Goal: Task Accomplishment & Management: Complete application form

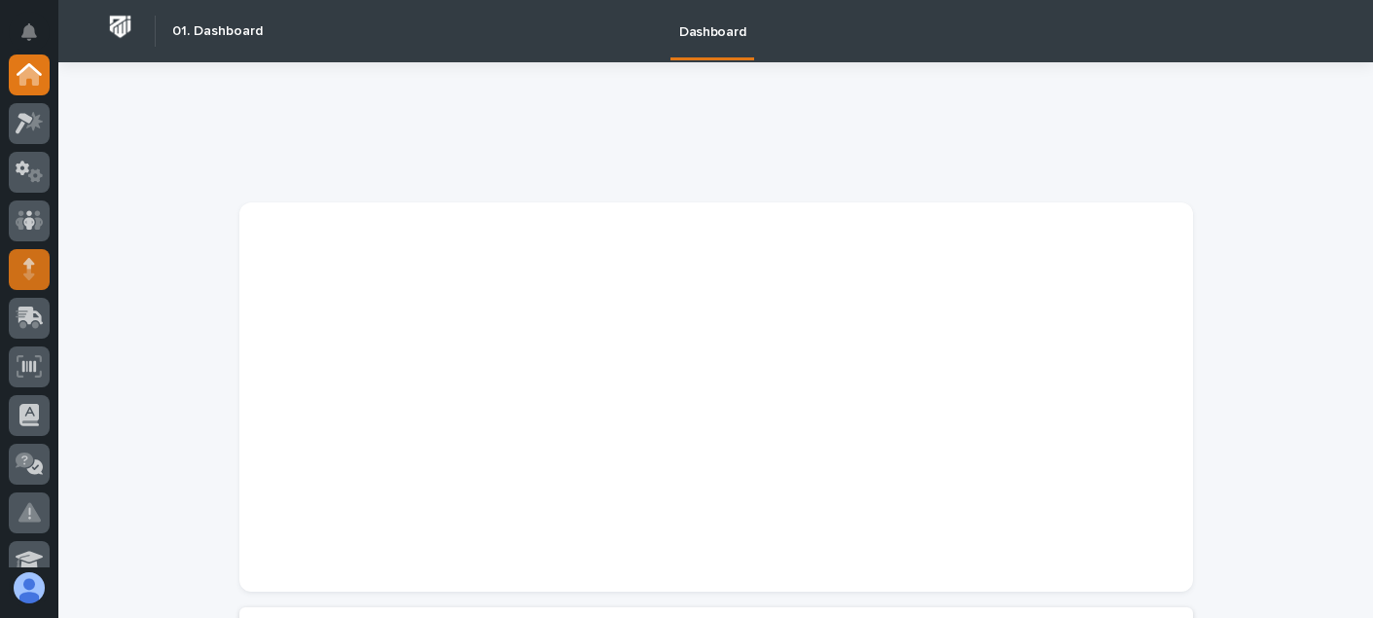
click at [33, 278] on icon at bounding box center [29, 269] width 12 height 22
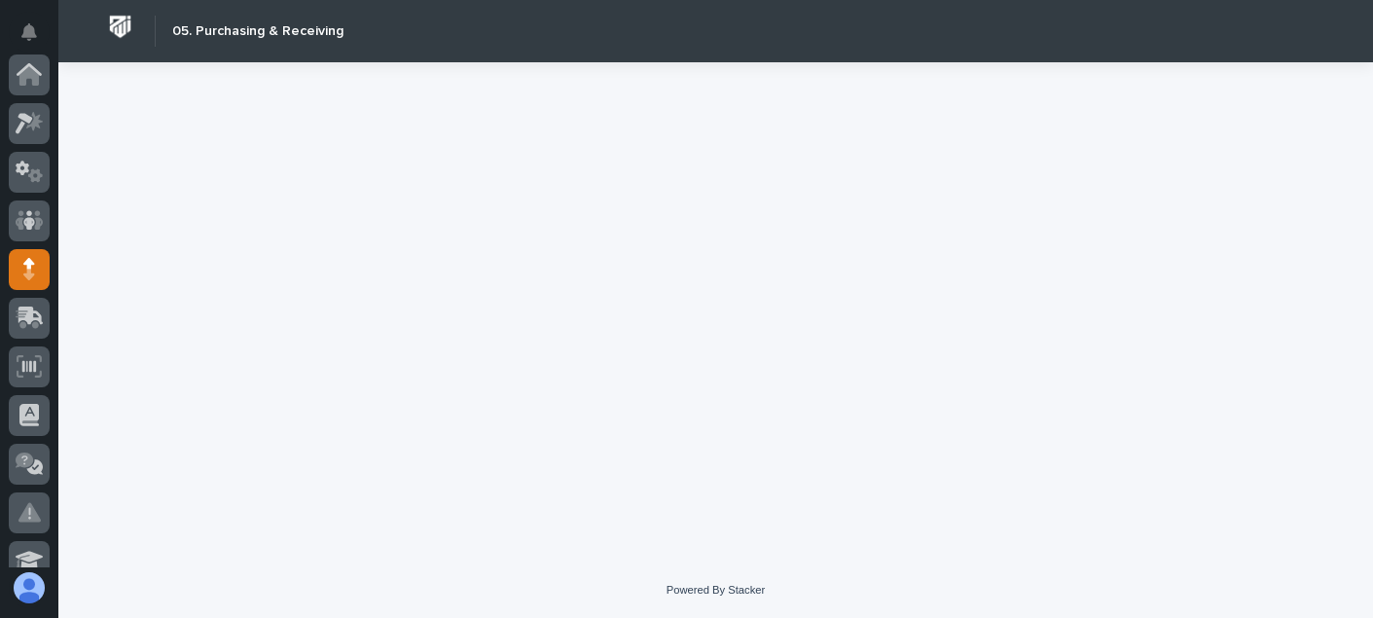
scroll to position [195, 0]
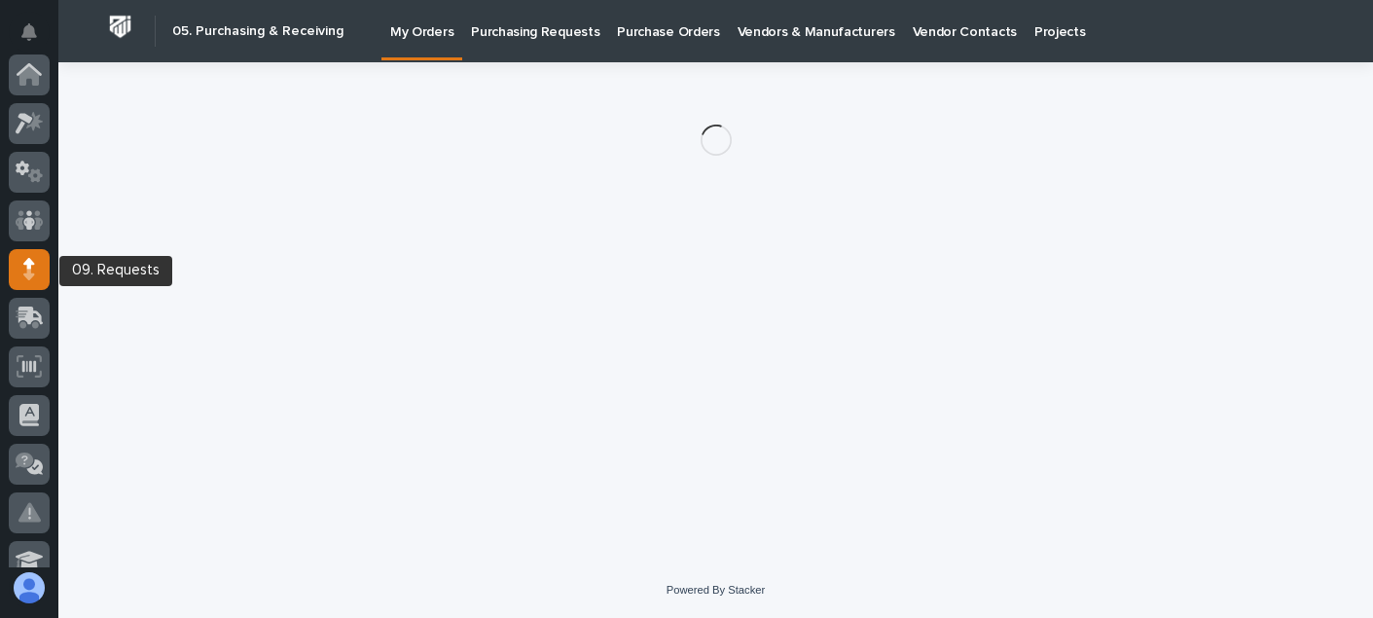
scroll to position [195, 0]
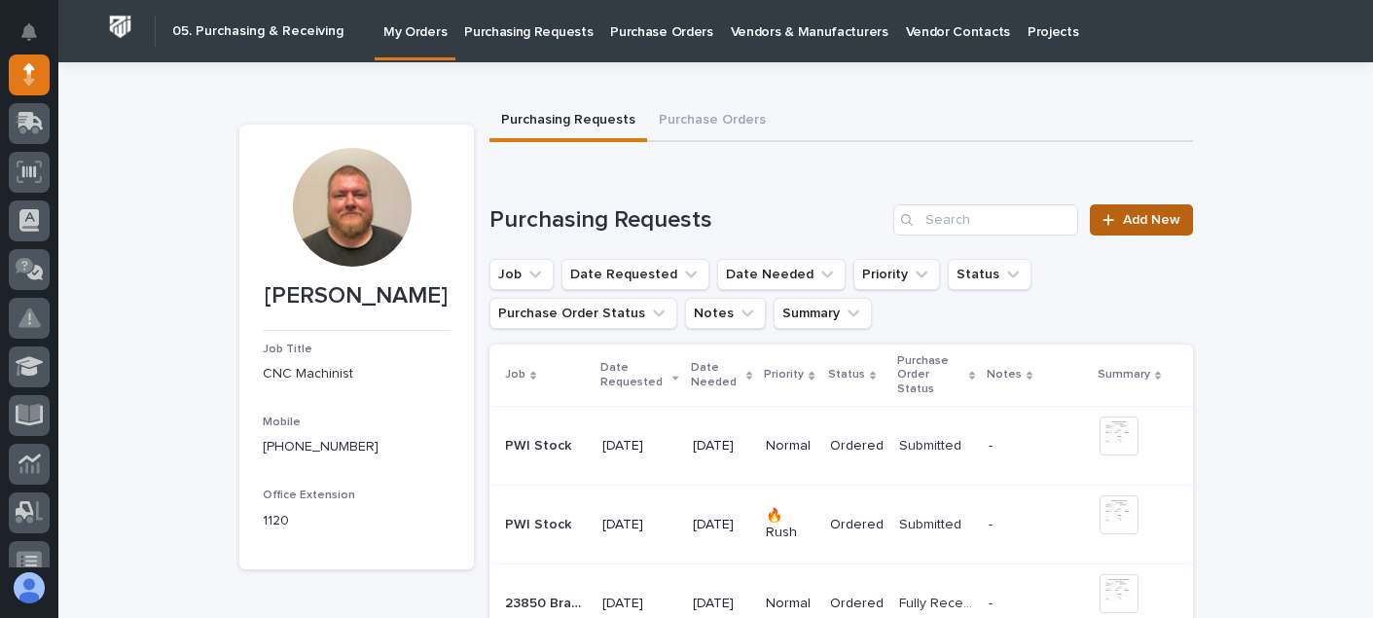
click at [1109, 215] on icon at bounding box center [1109, 220] width 12 height 14
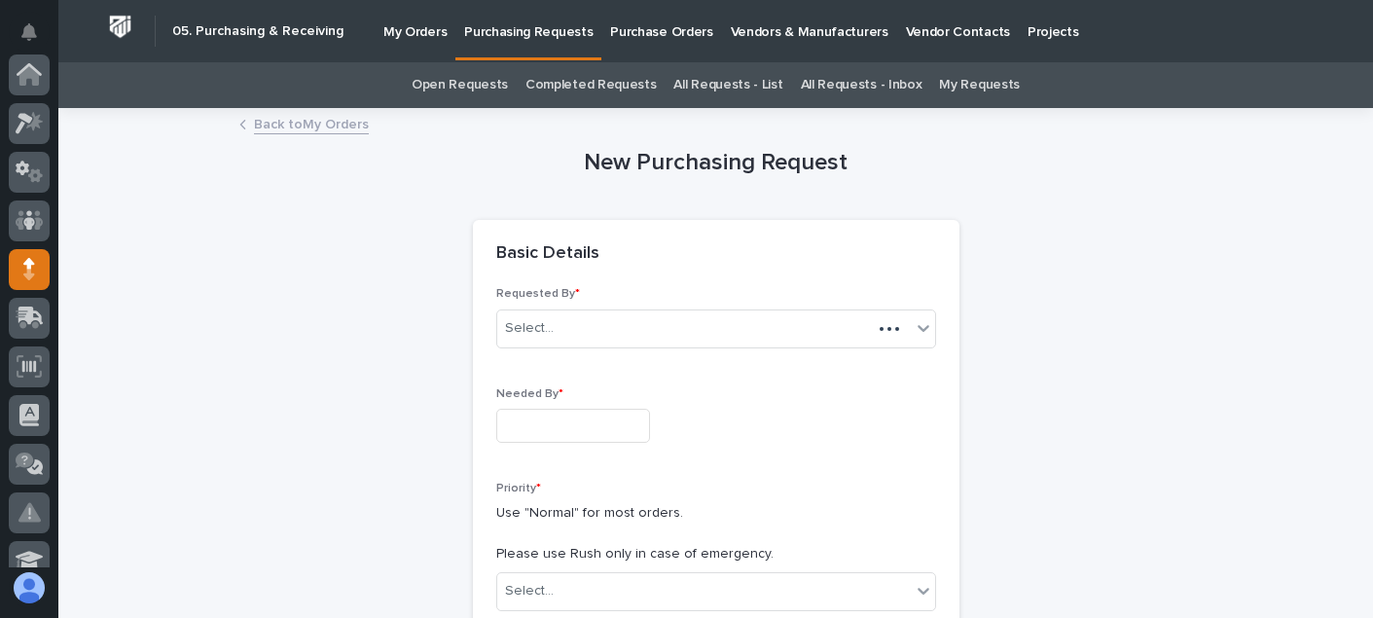
scroll to position [195, 0]
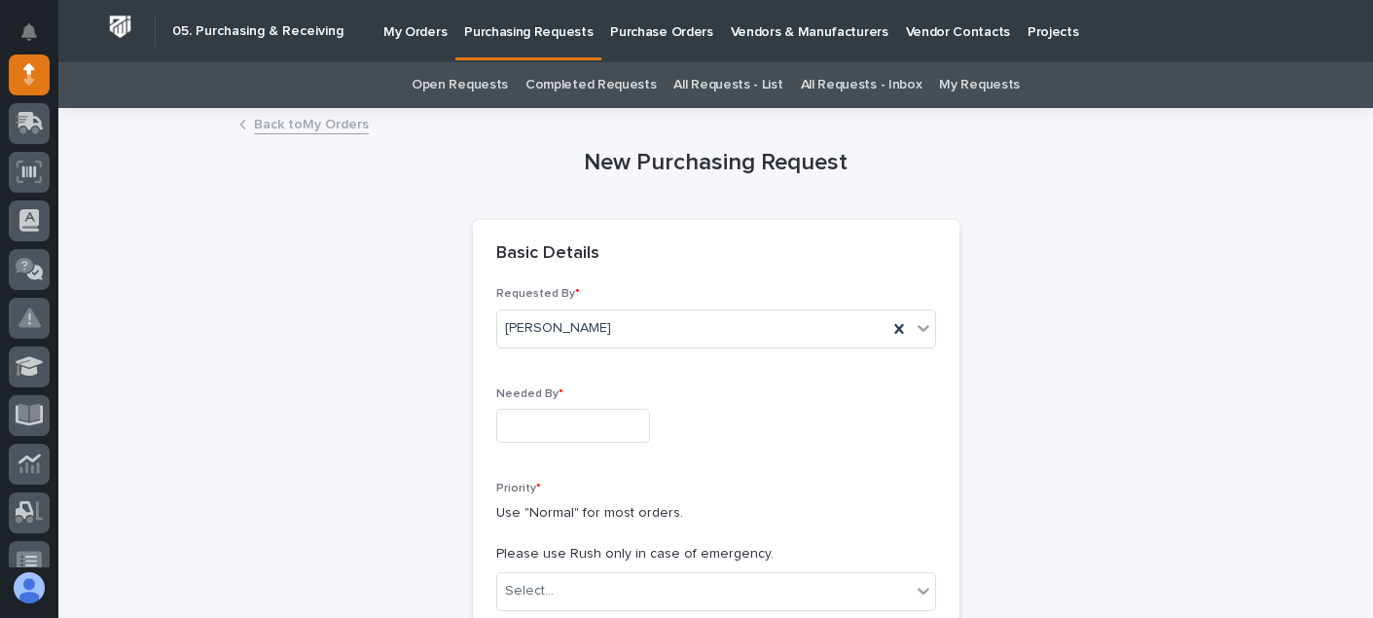
click at [476, 413] on div "Requested By * [PERSON_NAME] Needed By * Priority * Use "Normal" for most order…" at bounding box center [716, 596] width 487 height 618
click at [568, 444] on div "Needed By *" at bounding box center [716, 422] width 440 height 71
click at [574, 438] on input "text" at bounding box center [573, 426] width 154 height 34
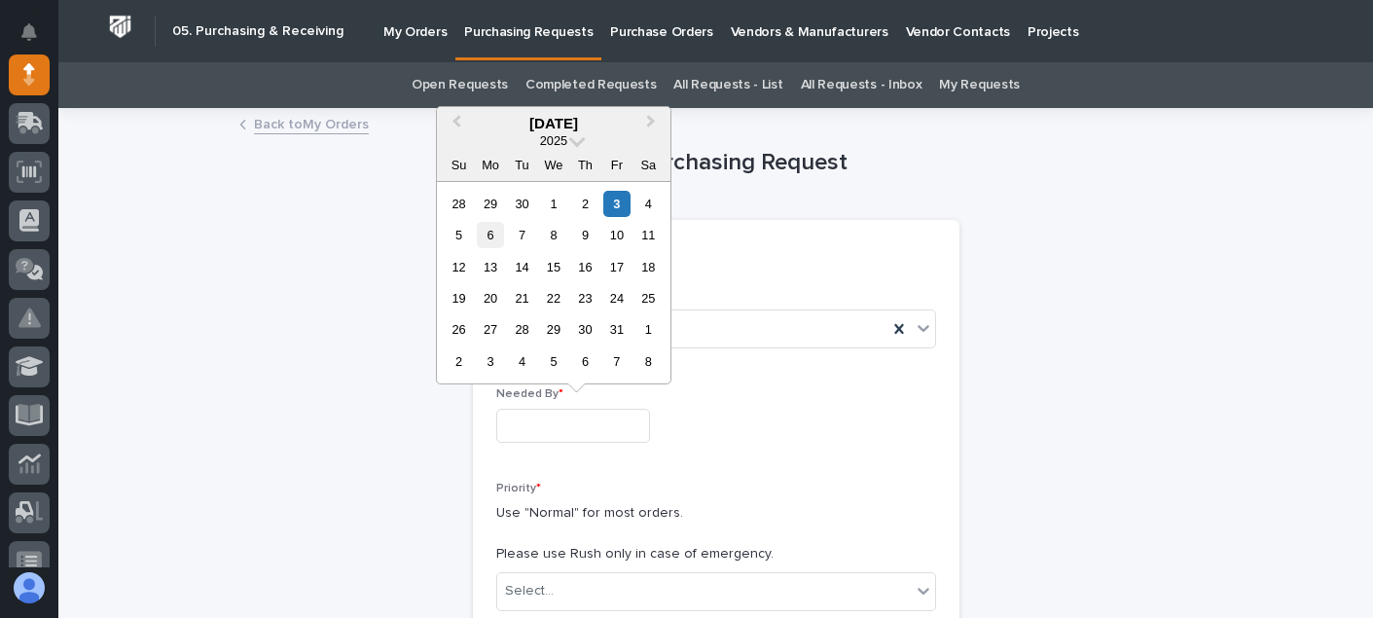
click at [500, 239] on div "6" at bounding box center [490, 235] width 26 height 26
type input "**********"
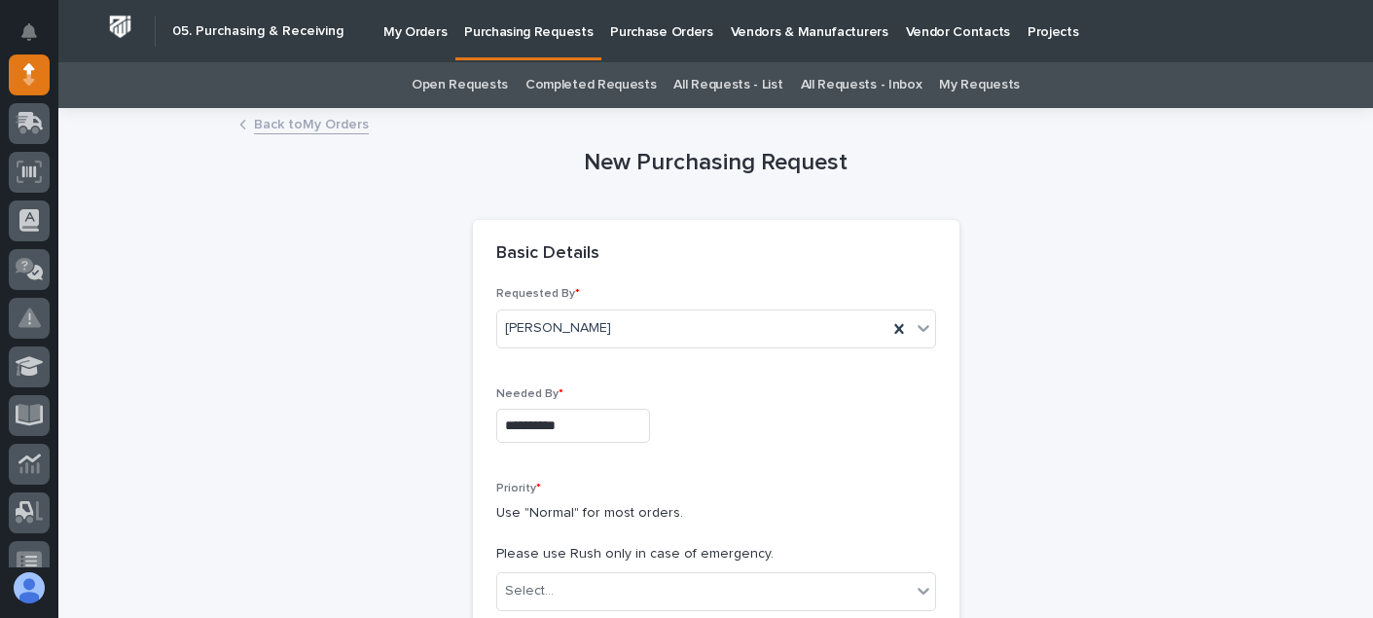
click at [702, 470] on div "**********" at bounding box center [716, 584] width 440 height 595
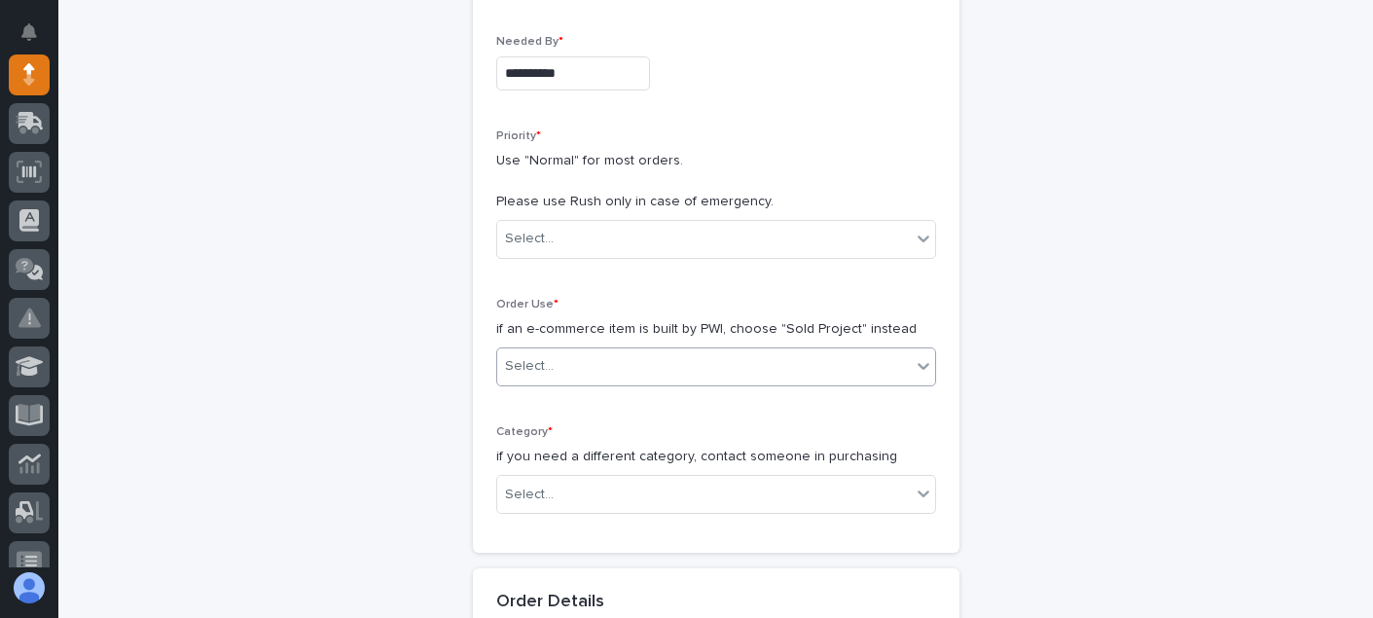
scroll to position [389, 0]
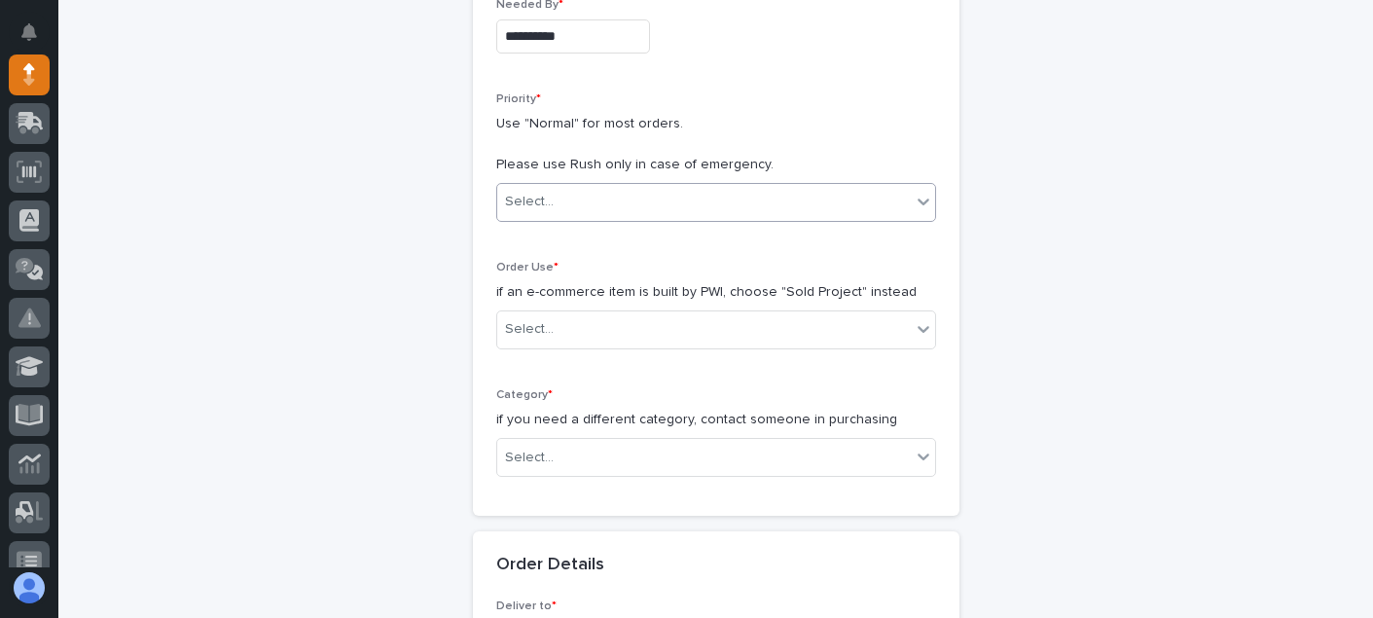
click at [619, 206] on div "Select..." at bounding box center [704, 202] width 414 height 32
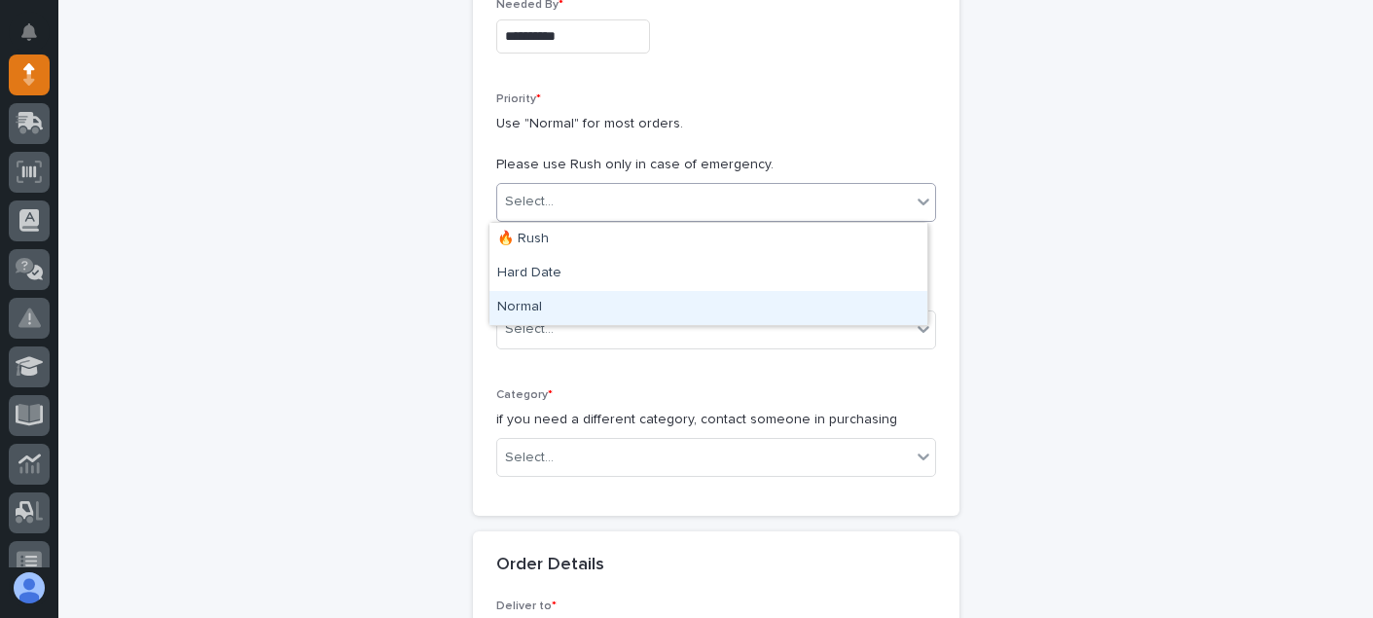
click at [568, 296] on div "Normal" at bounding box center [709, 308] width 438 height 34
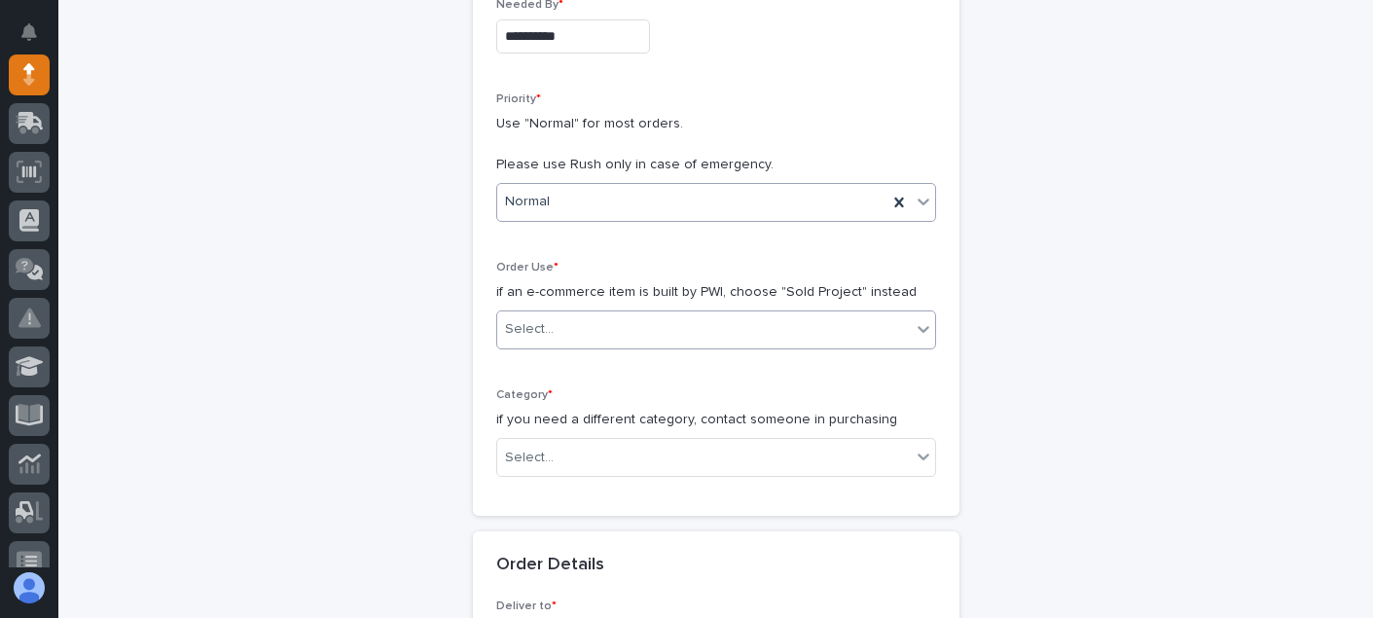
click at [573, 319] on div "Select..." at bounding box center [704, 329] width 414 height 32
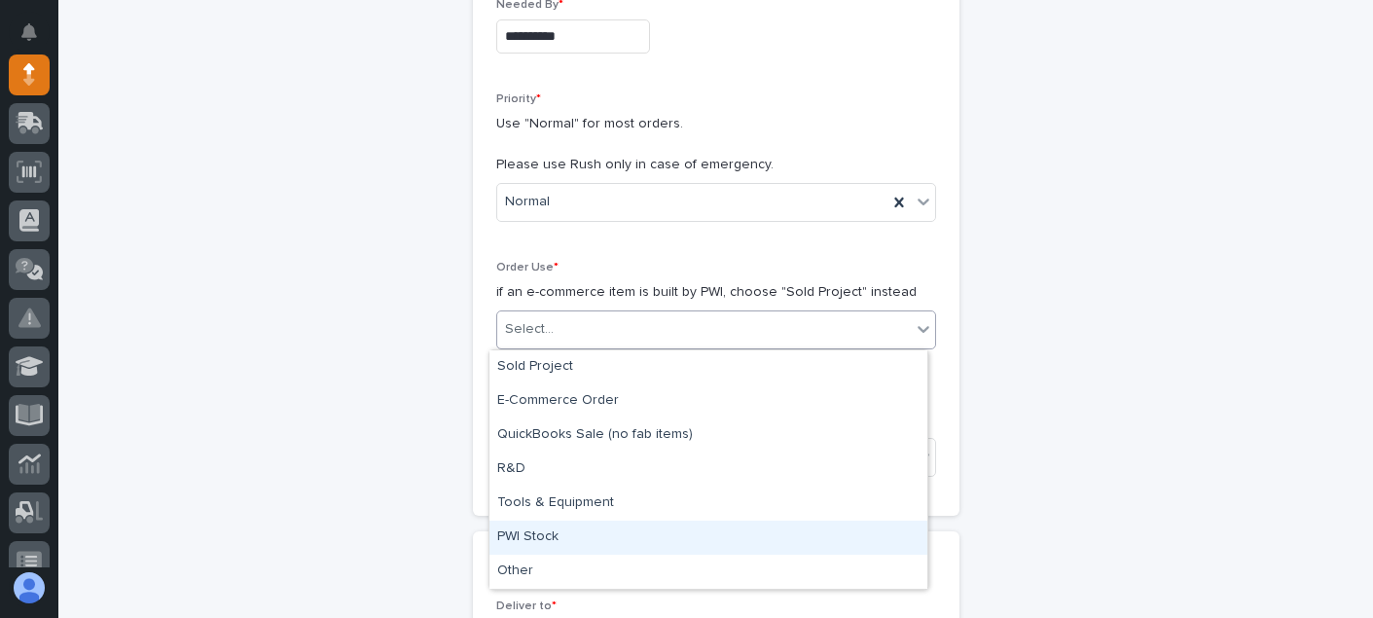
click at [539, 545] on div "PWI Stock" at bounding box center [709, 538] width 438 height 34
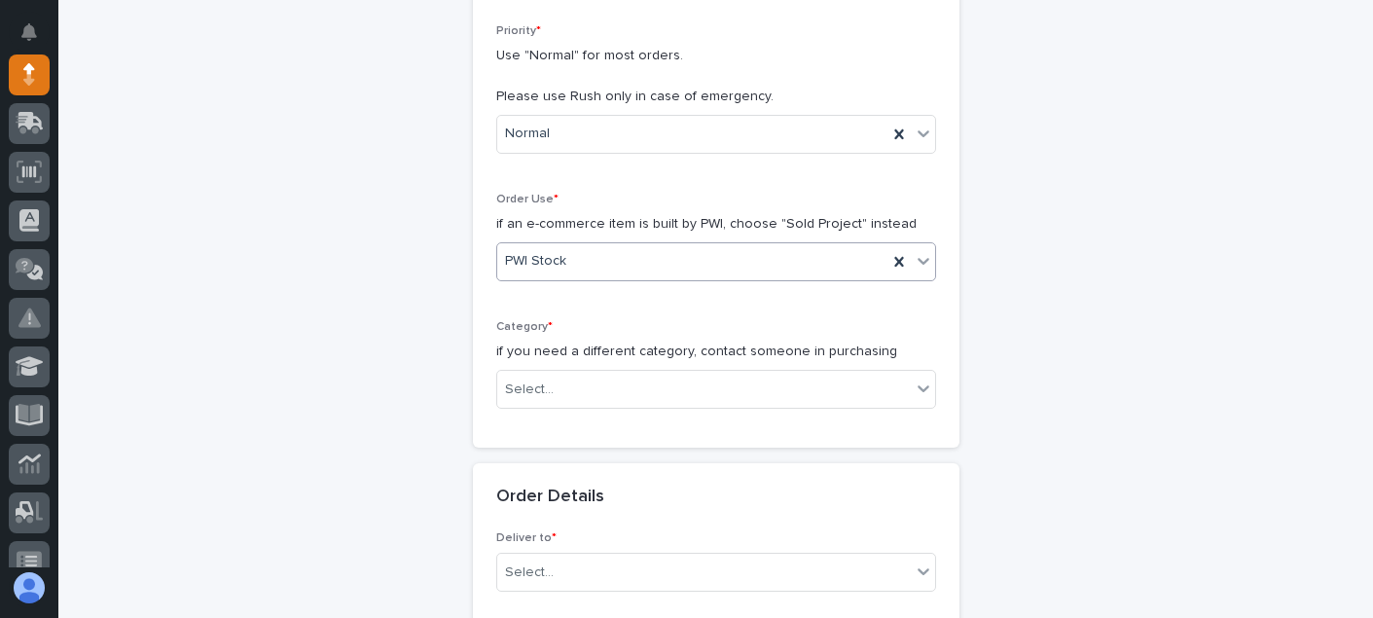
scroll to position [681, 0]
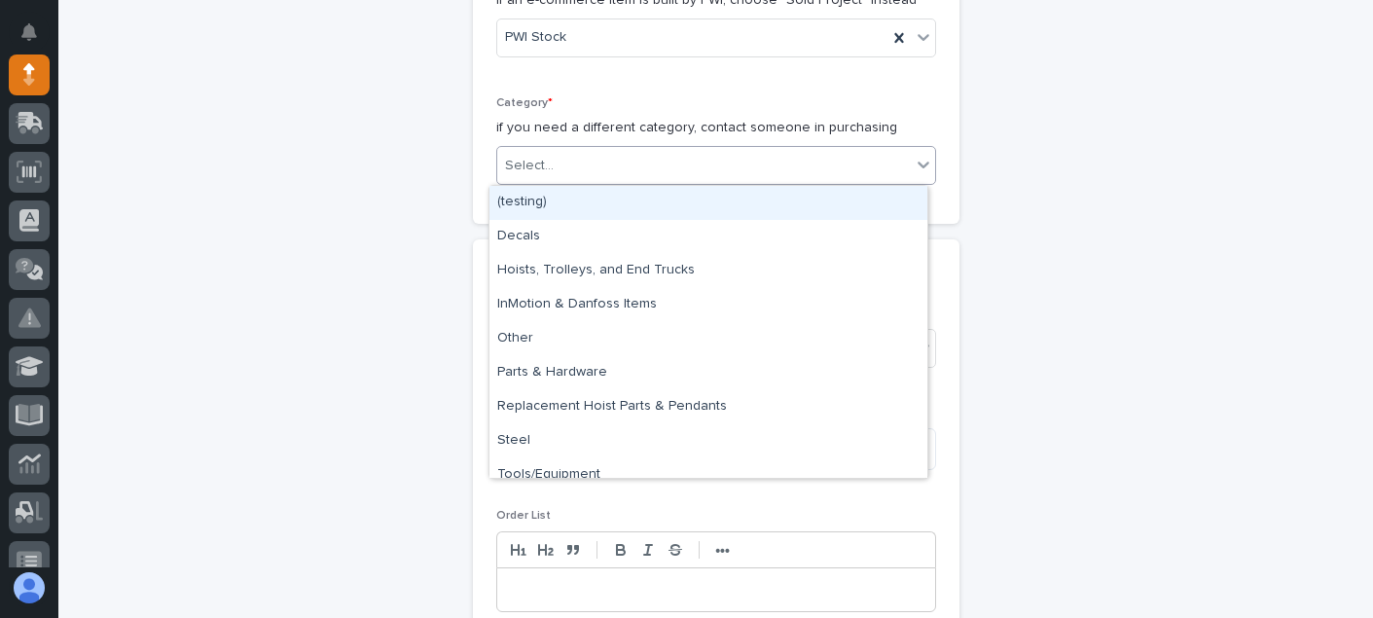
click at [552, 178] on div "Select..." at bounding box center [704, 166] width 414 height 32
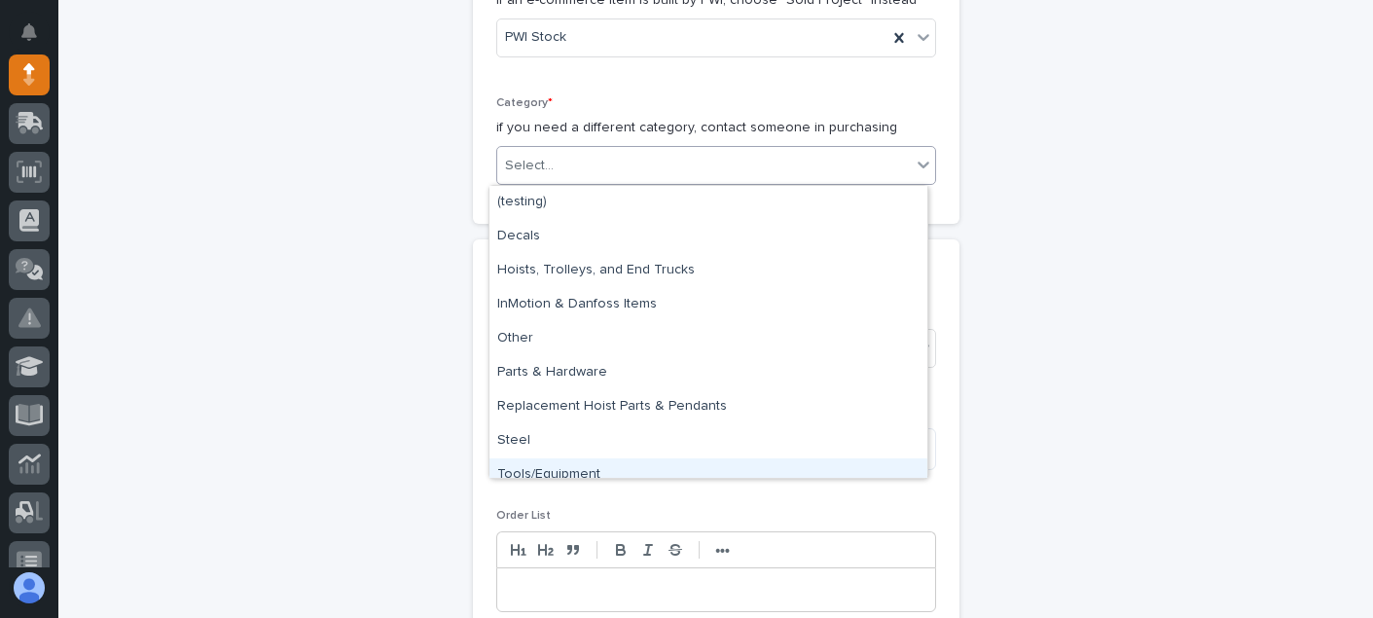
click at [556, 461] on div "Tools/Equipment" at bounding box center [709, 475] width 438 height 34
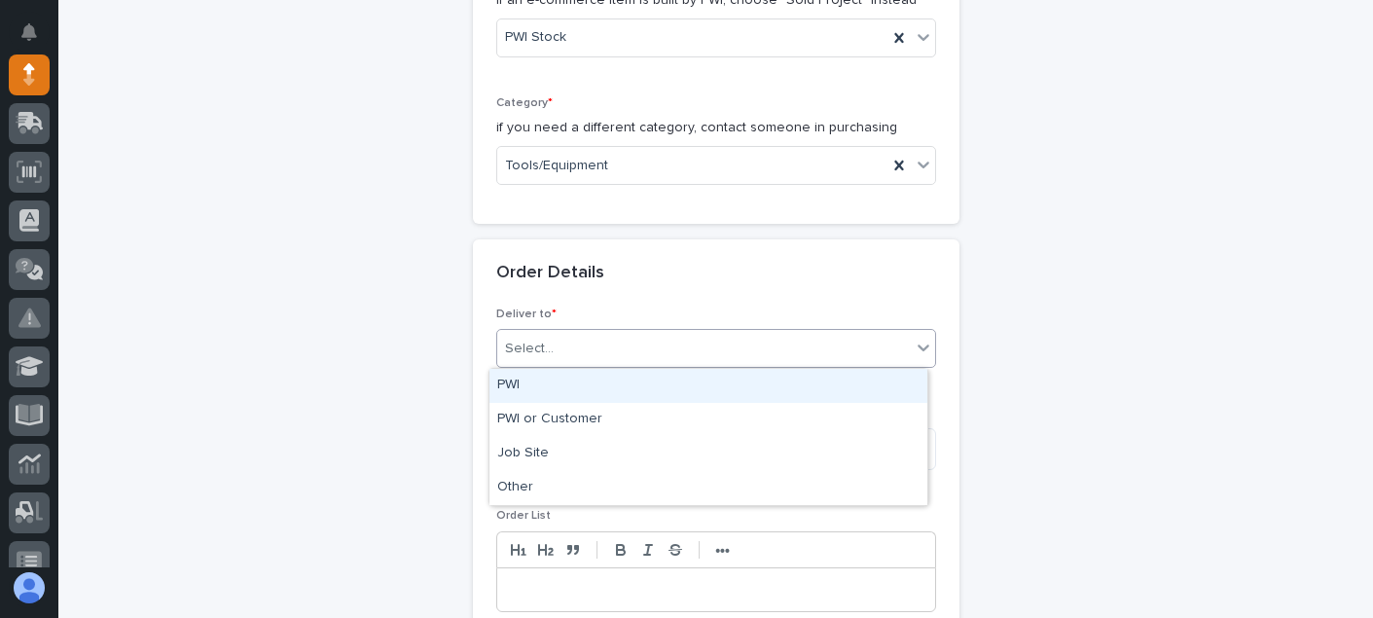
click at [655, 353] on div "Select..." at bounding box center [704, 349] width 414 height 32
click at [546, 382] on div "PWI" at bounding box center [709, 386] width 438 height 34
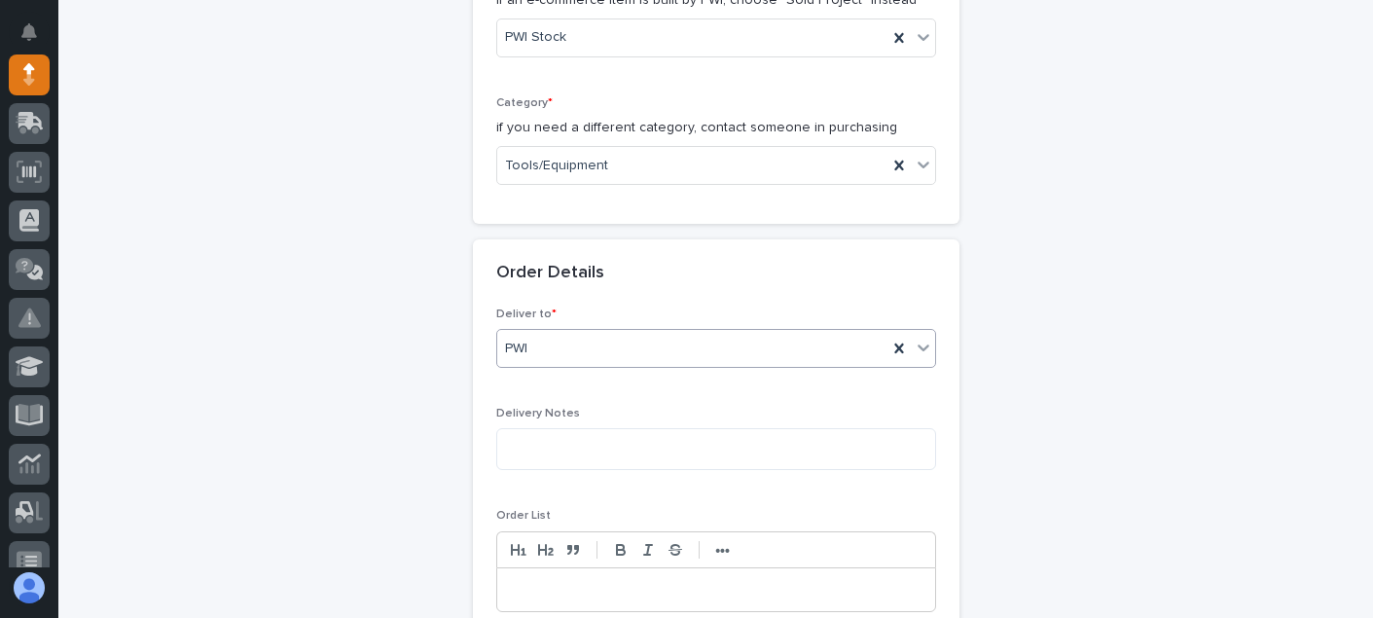
click at [547, 427] on div "Delivery Notes" at bounding box center [716, 446] width 440 height 79
click at [547, 437] on textarea at bounding box center [716, 449] width 440 height 42
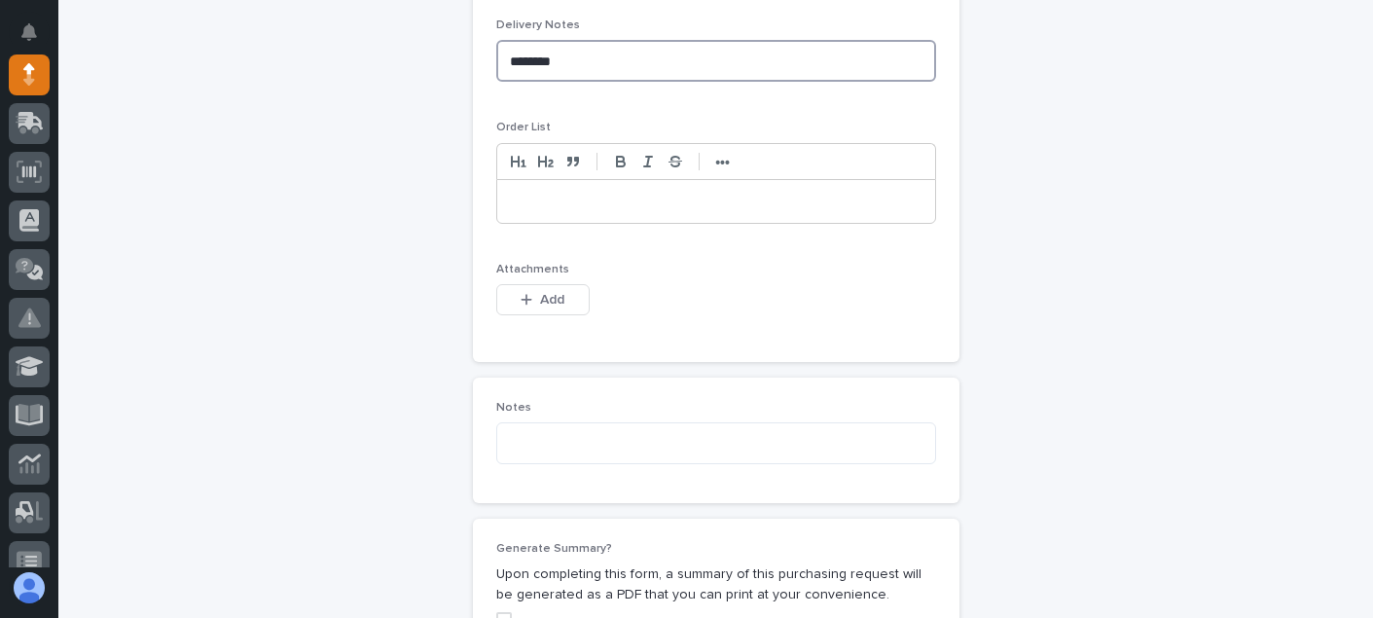
scroll to position [1071, 0]
type textarea "********"
click at [520, 201] on p at bounding box center [716, 200] width 409 height 19
paste div
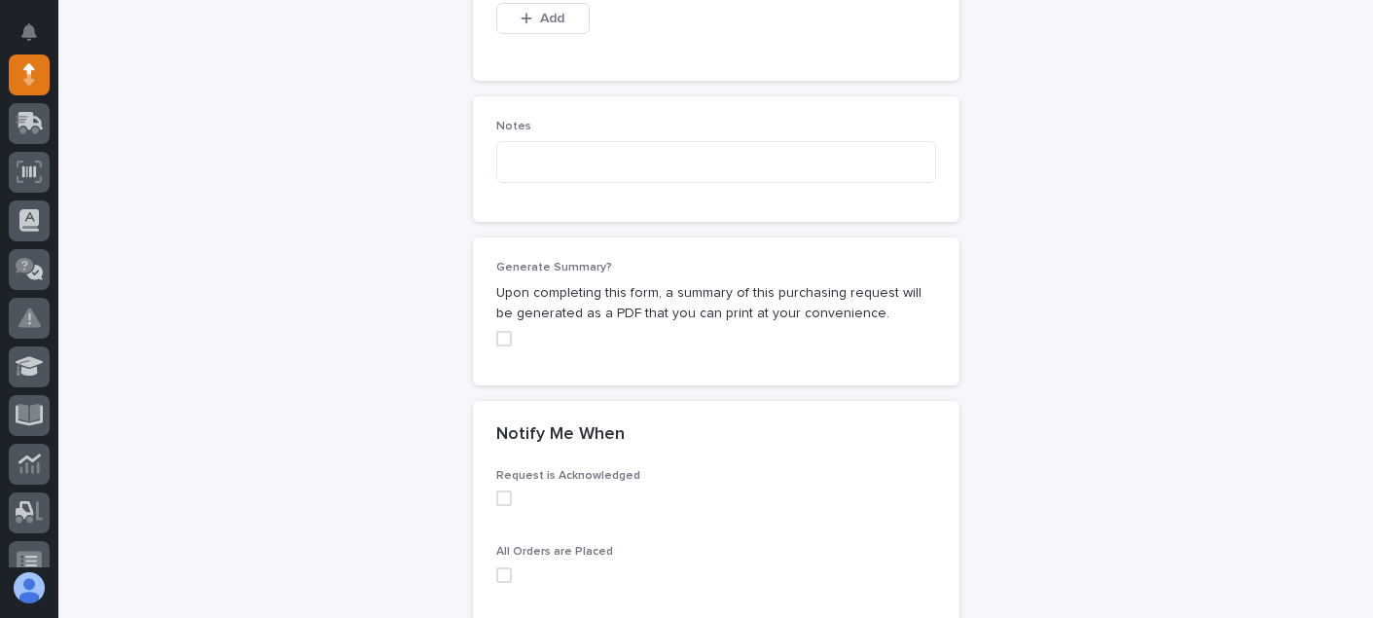
scroll to position [1460, 0]
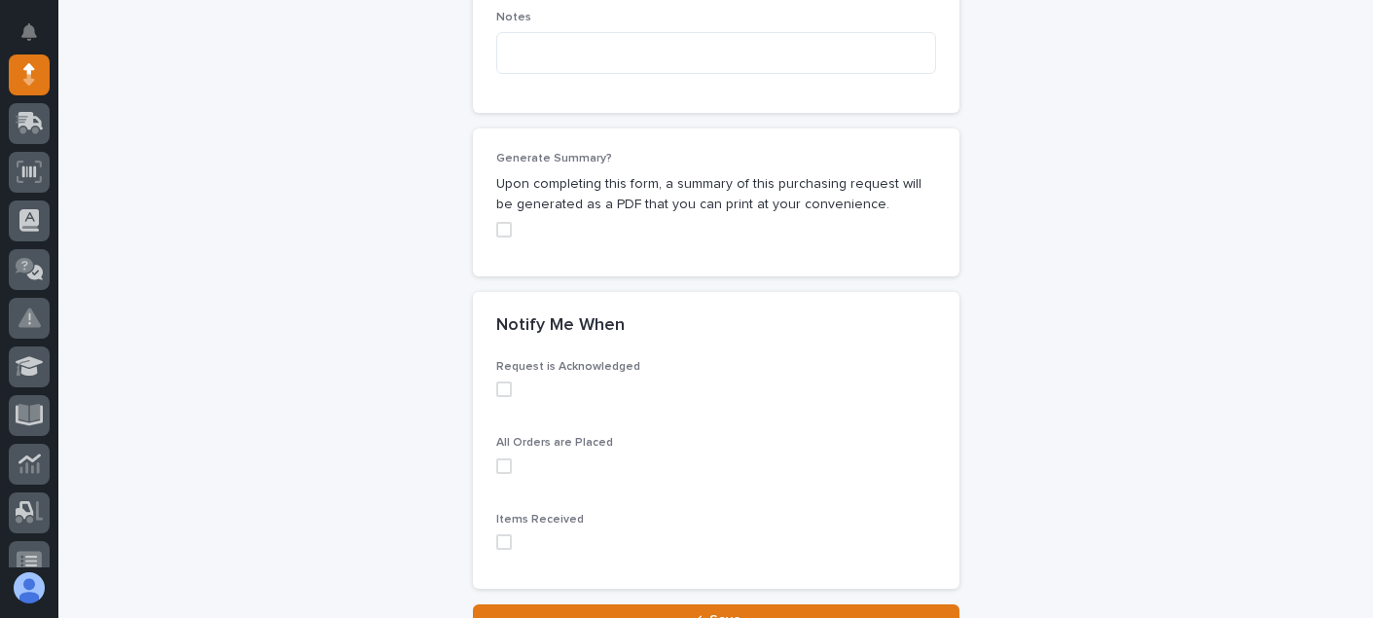
click at [508, 395] on label at bounding box center [716, 390] width 440 height 16
click at [504, 463] on label at bounding box center [716, 466] width 440 height 16
click at [502, 538] on span at bounding box center [504, 542] width 16 height 16
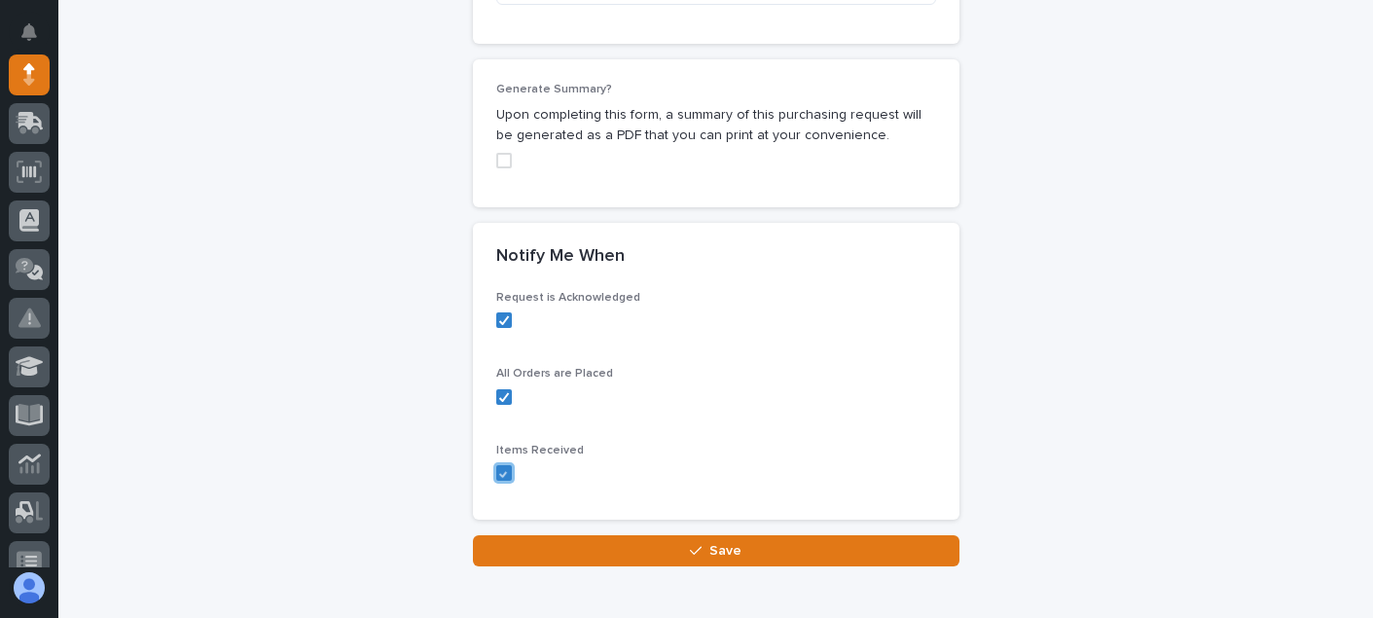
scroll to position [1630, 0]
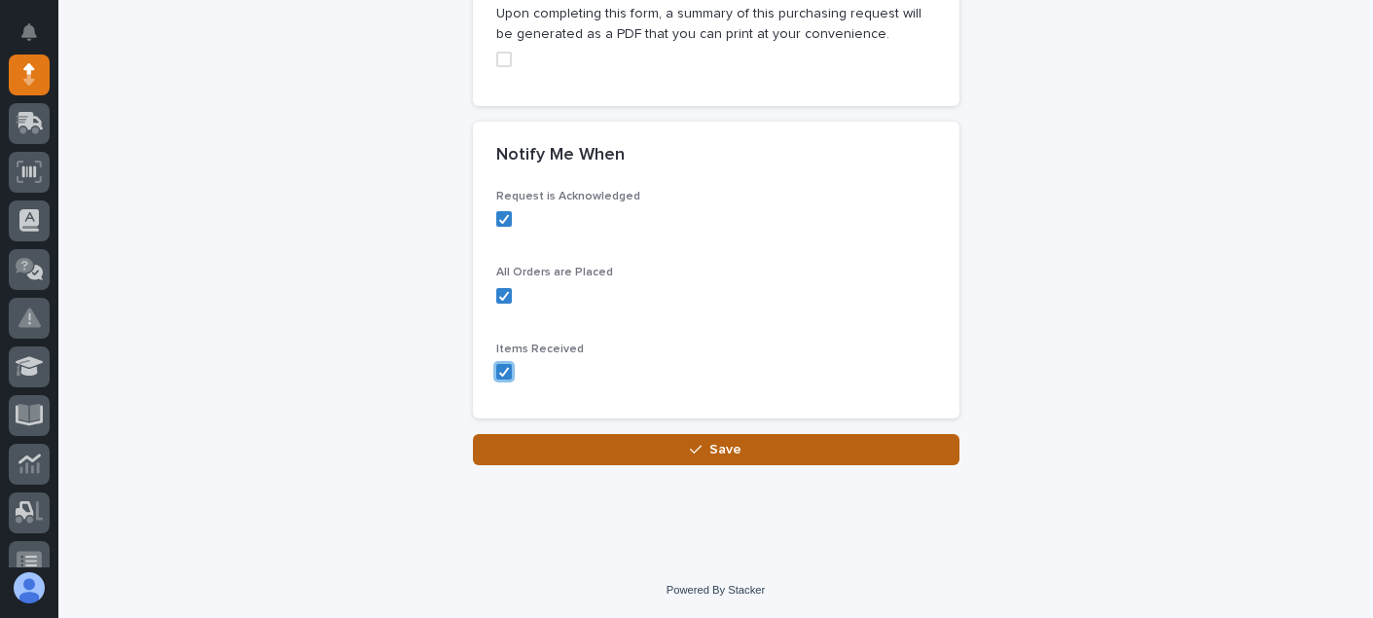
click at [787, 440] on button "Save" at bounding box center [716, 449] width 487 height 31
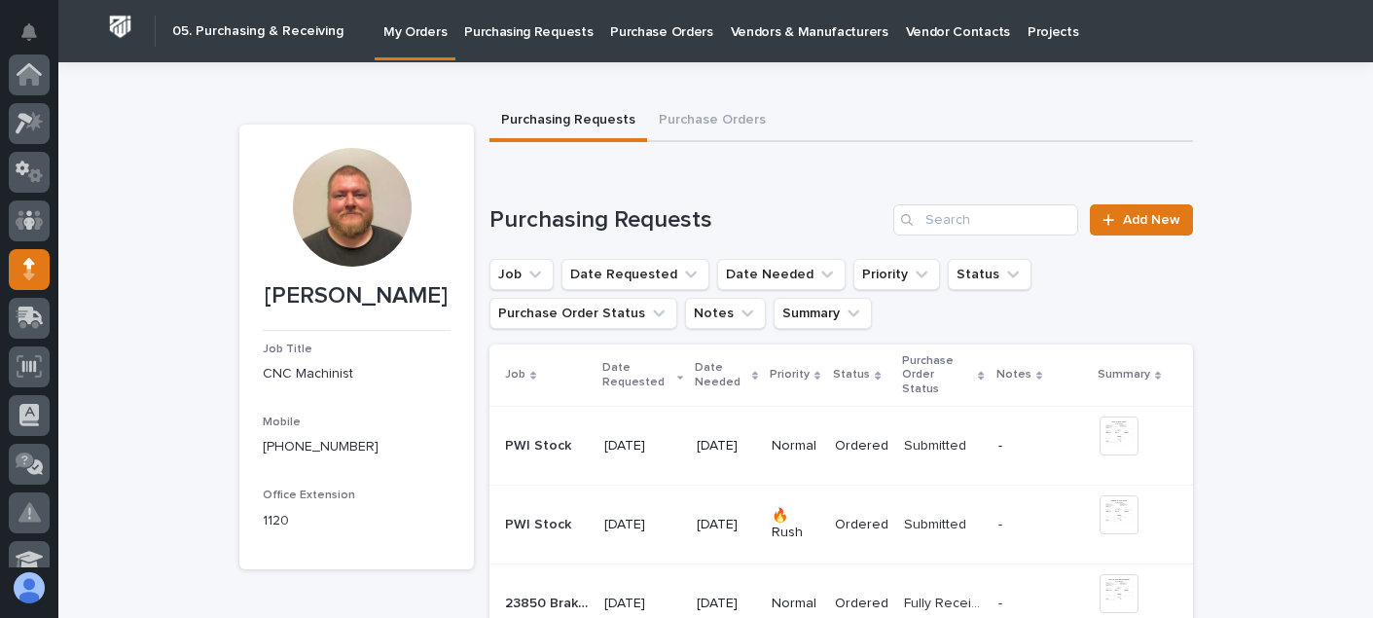
scroll to position [195, 0]
